Goal: Check status: Check status

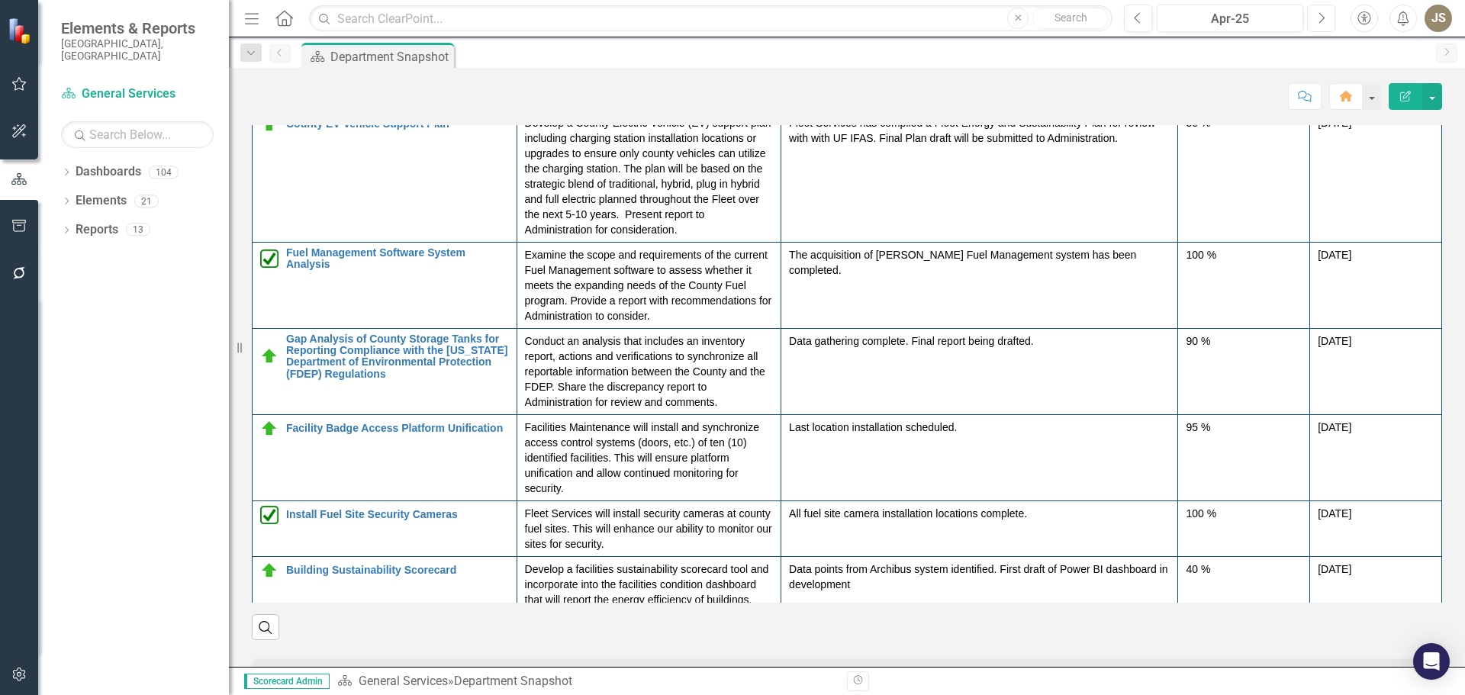
click at [1317, 20] on icon "Next" at bounding box center [1321, 18] width 8 height 14
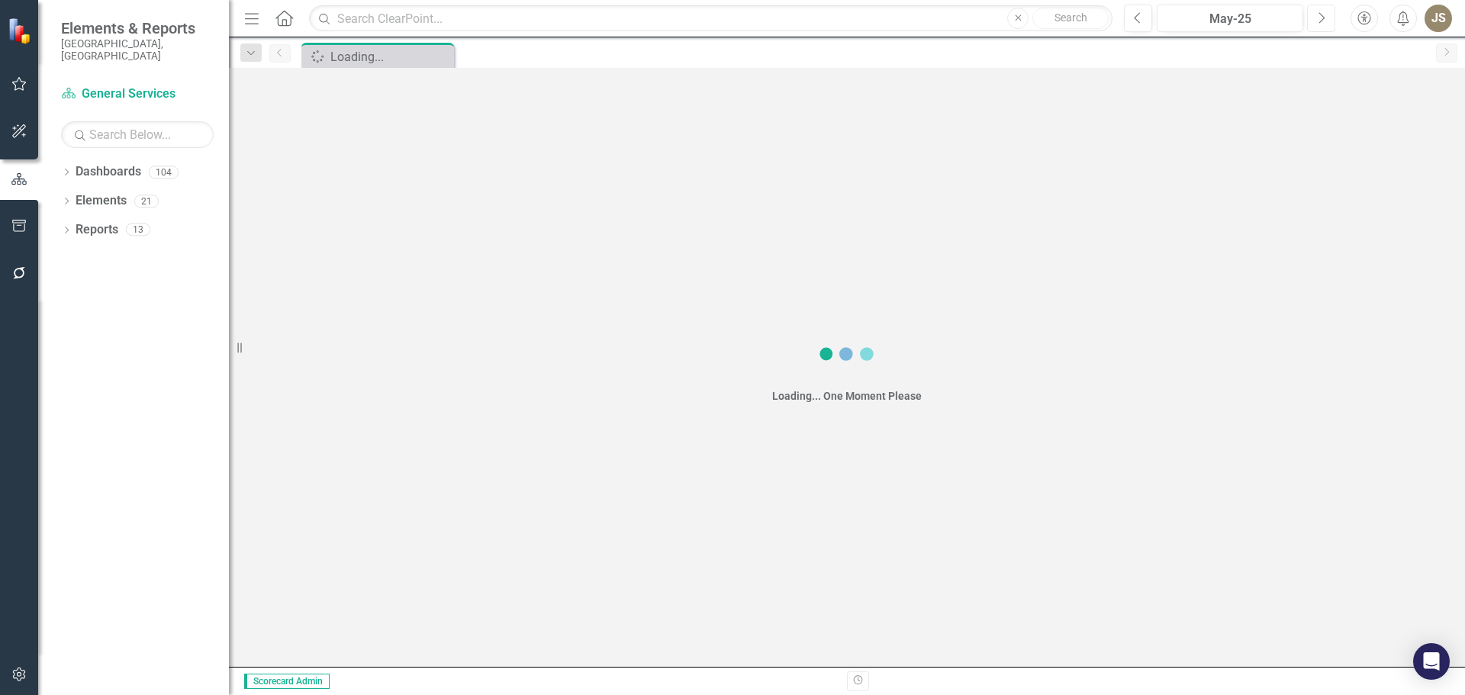
click at [1317, 20] on icon "Next" at bounding box center [1321, 18] width 8 height 14
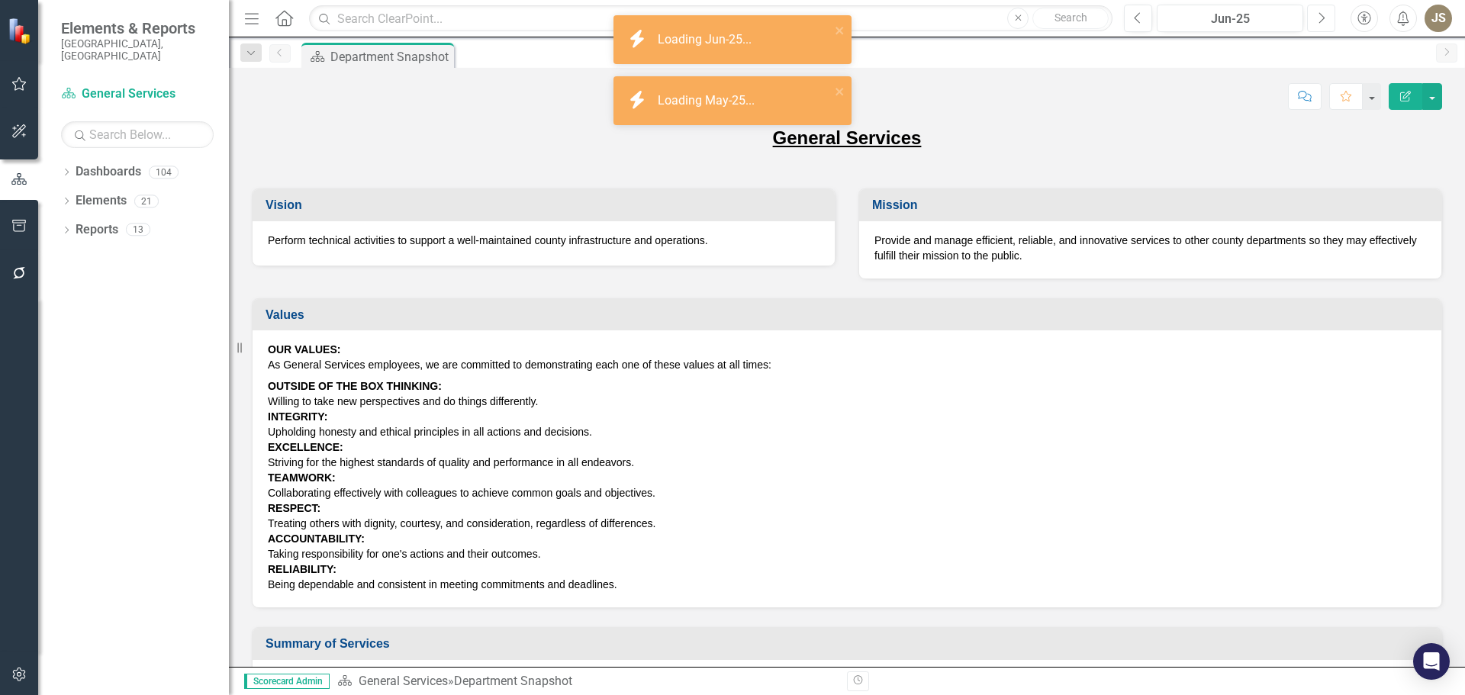
click at [1316, 21] on button "Next" at bounding box center [1321, 18] width 28 height 27
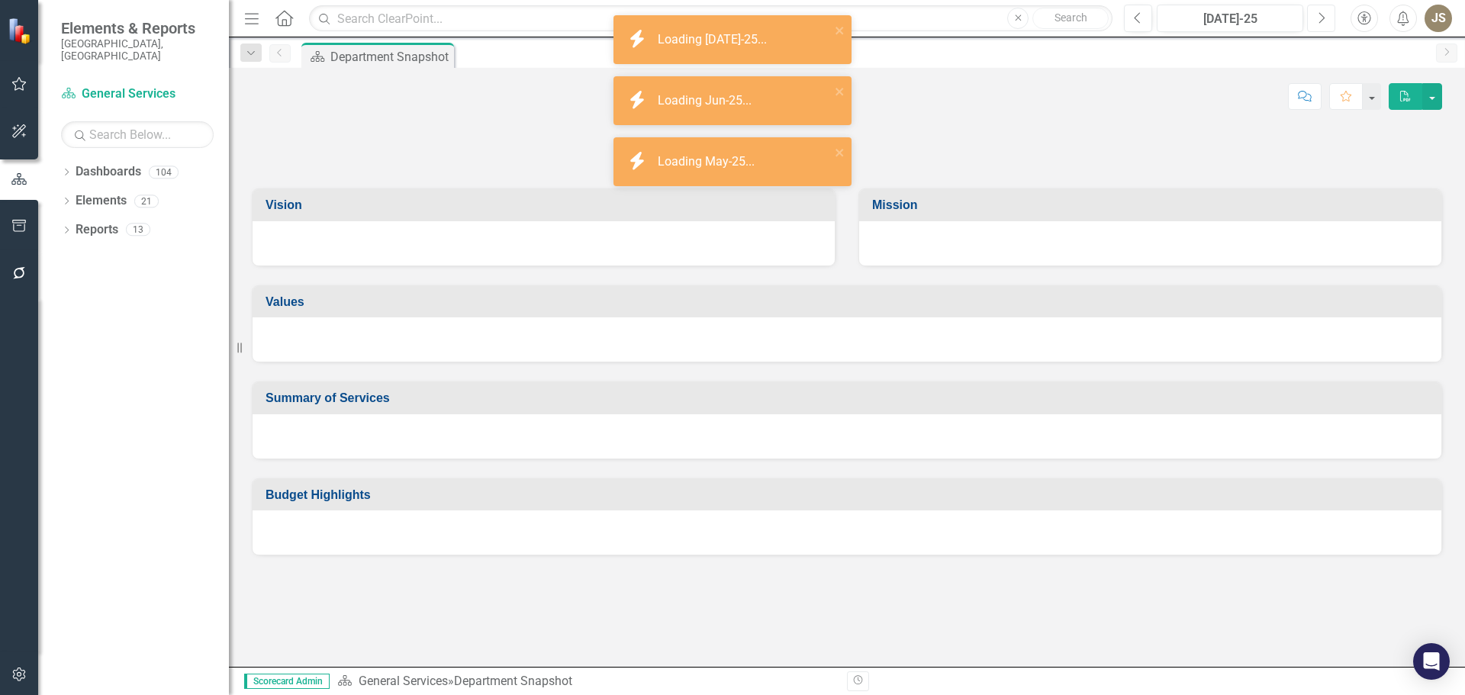
click at [1316, 21] on button "Next" at bounding box center [1321, 18] width 28 height 27
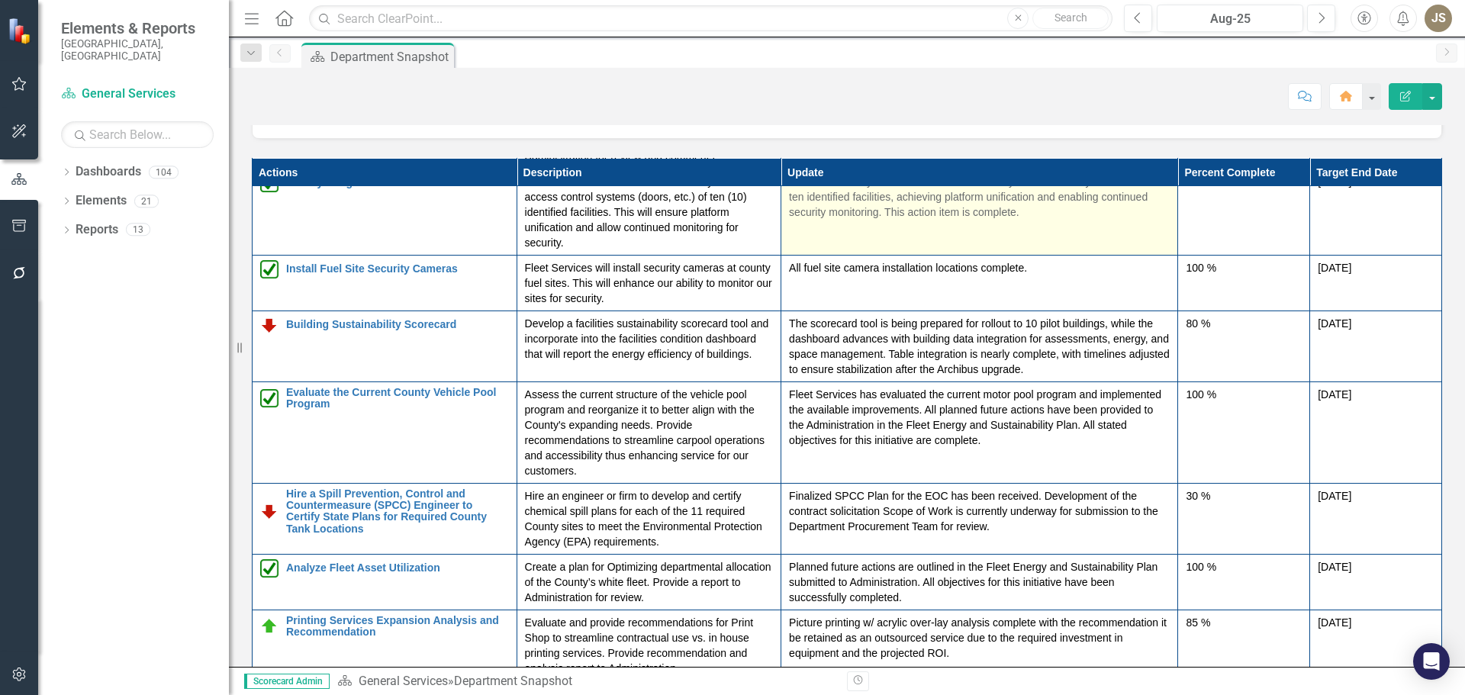
scroll to position [324, 0]
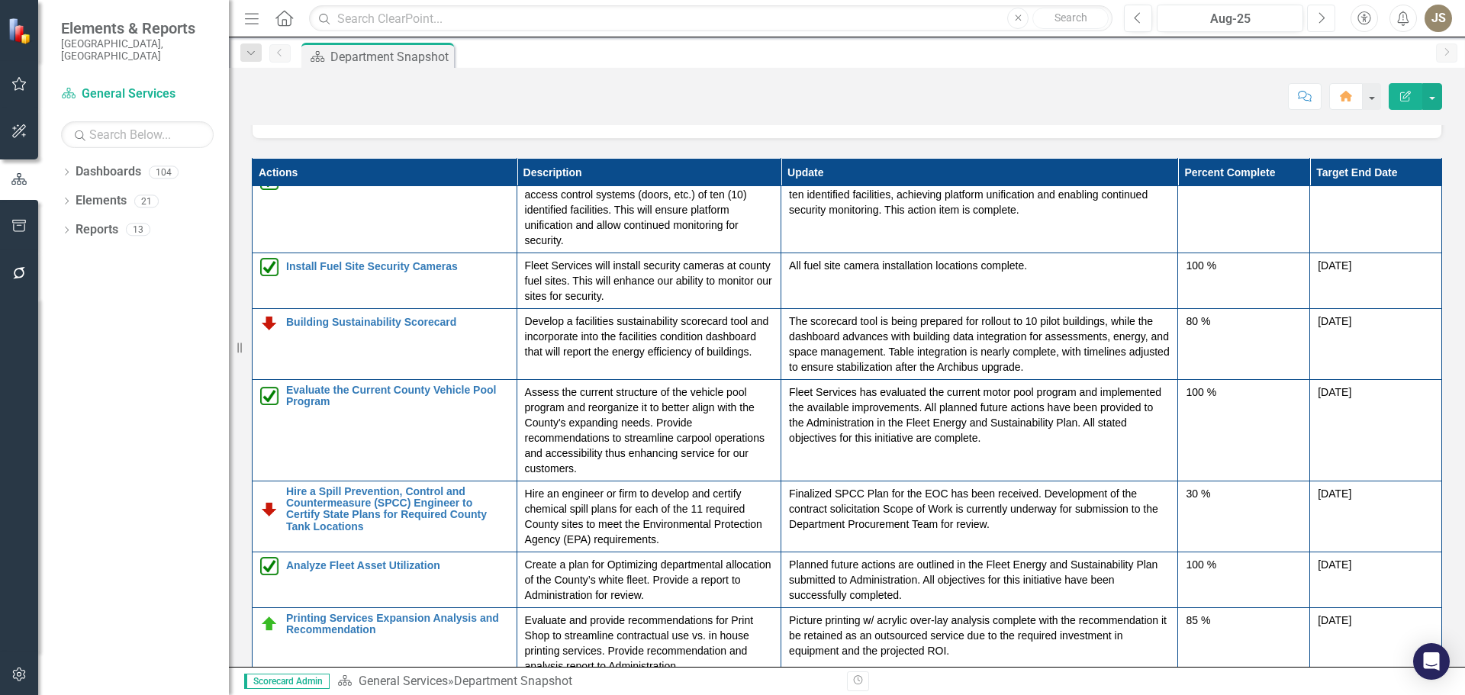
click at [1315, 24] on button "Next" at bounding box center [1321, 18] width 28 height 27
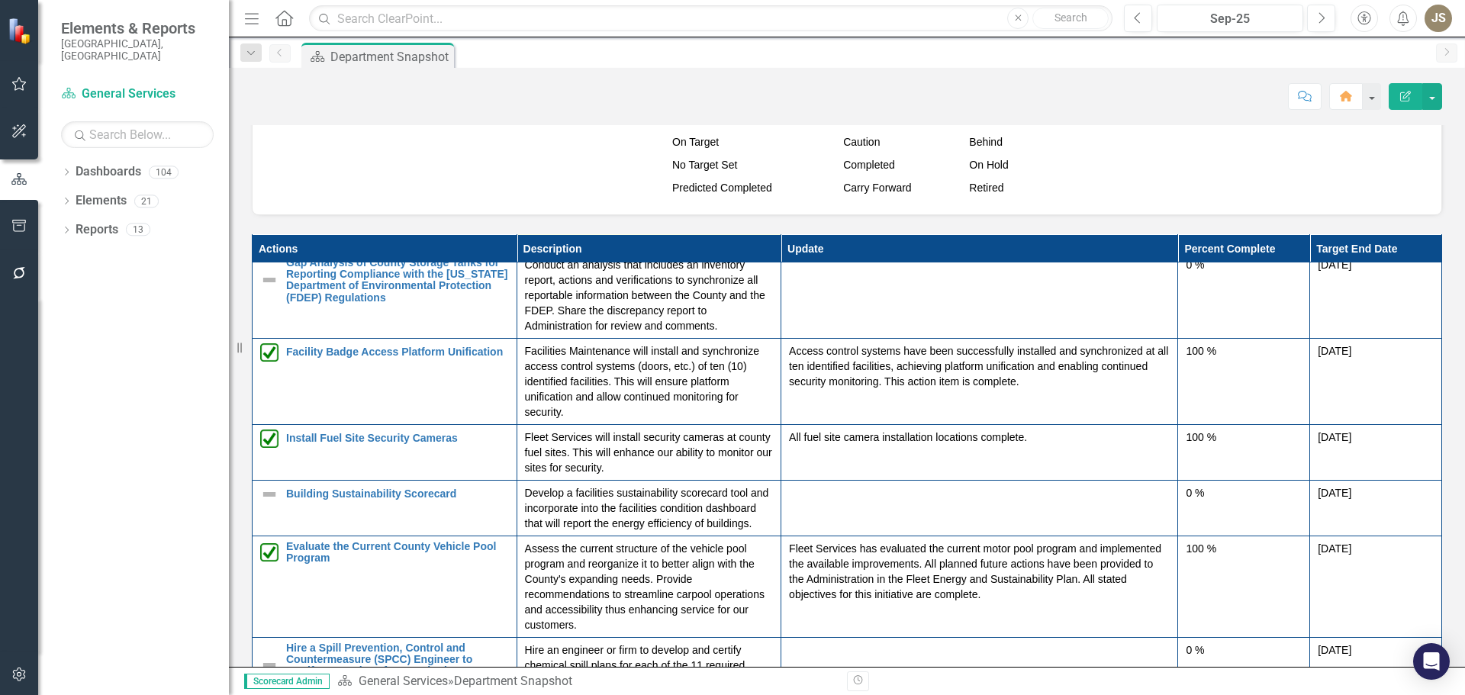
scroll to position [153, 0]
